Goal: Task Accomplishment & Management: Manage account settings

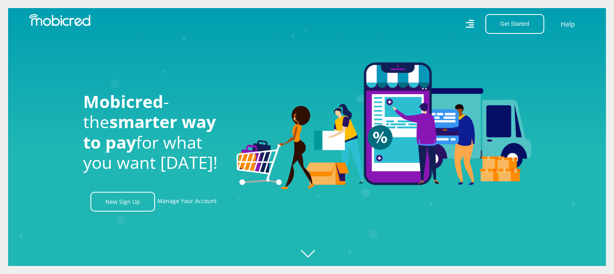
scroll to position [0, 1840]
click at [188, 205] on link "Manage Your Account" at bounding box center [186, 202] width 59 height 20
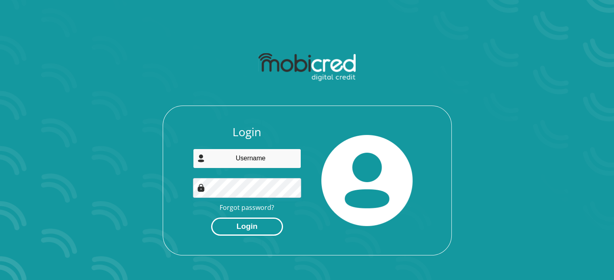
type input "[EMAIL_ADDRESS][DOMAIN_NAME]"
click at [249, 229] on button "Login" at bounding box center [247, 227] width 72 height 18
